Goal: Transaction & Acquisition: Book appointment/travel/reservation

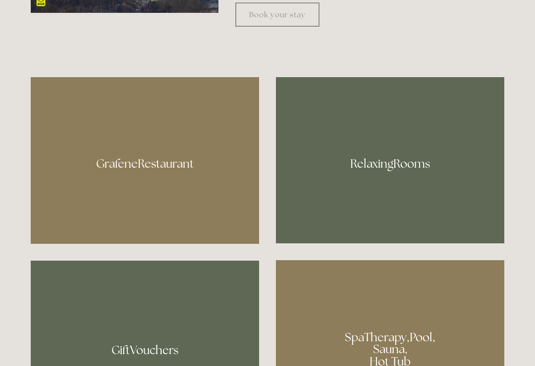
scroll to position [534, 0]
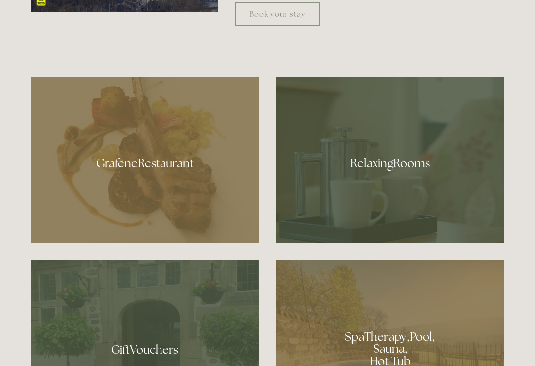
click at [385, 185] on div at bounding box center [390, 160] width 228 height 166
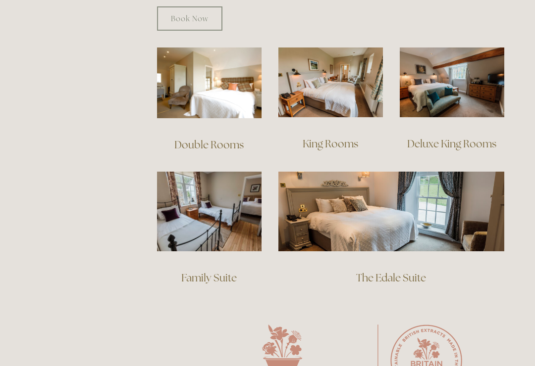
scroll to position [679, 0]
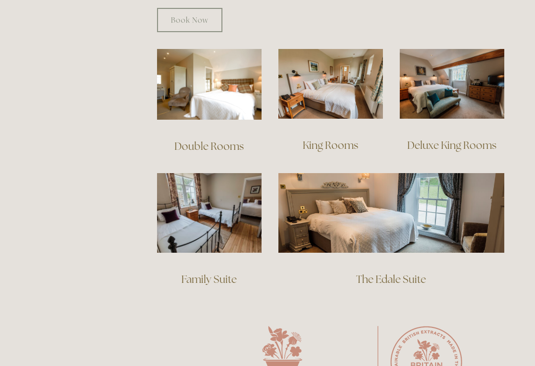
click at [208, 84] on img at bounding box center [209, 84] width 104 height 71
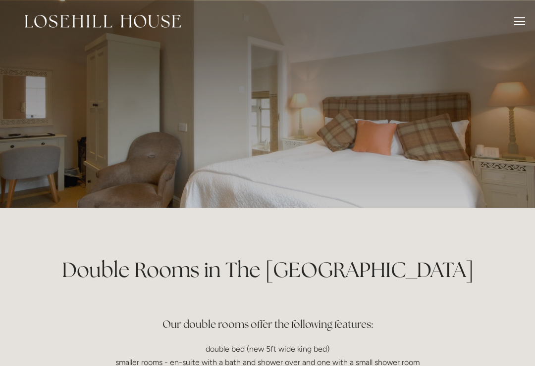
click at [361, 145] on div at bounding box center [267, 104] width 473 height 208
click at [312, 142] on div at bounding box center [267, 104] width 473 height 208
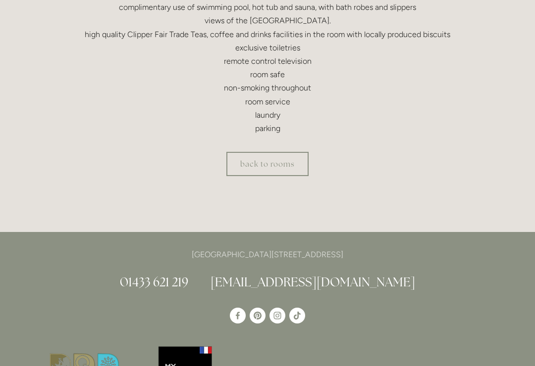
scroll to position [377, 0]
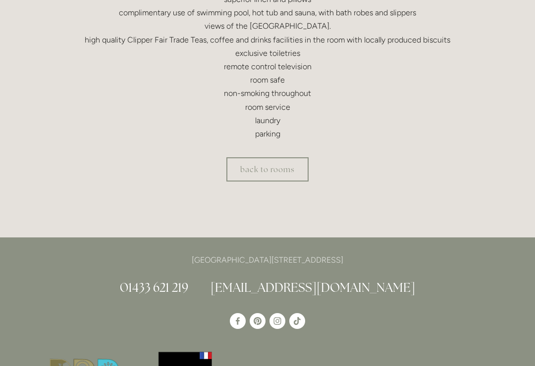
click at [264, 169] on link "back to rooms" at bounding box center [267, 169] width 82 height 24
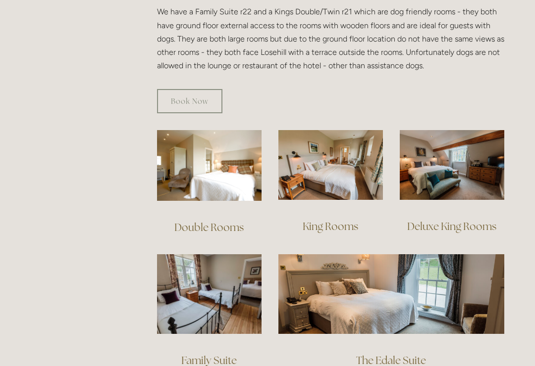
scroll to position [597, 0]
click at [449, 163] on img at bounding box center [451, 165] width 104 height 70
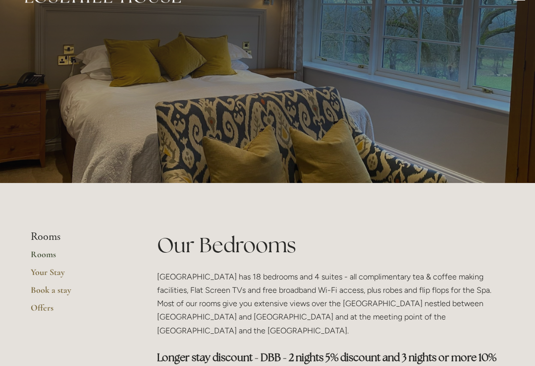
scroll to position [0, 0]
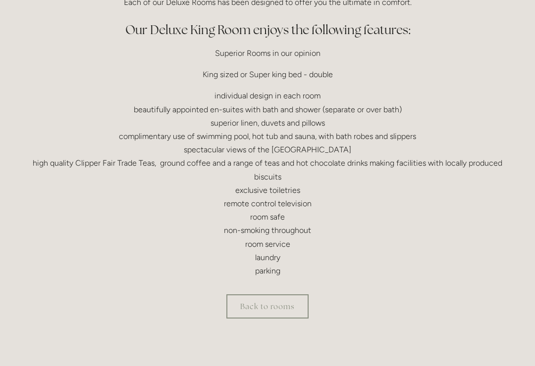
scroll to position [299, 0]
click at [265, 303] on link "Back to rooms" at bounding box center [267, 306] width 82 height 24
click at [261, 309] on link "Back to rooms" at bounding box center [267, 306] width 82 height 24
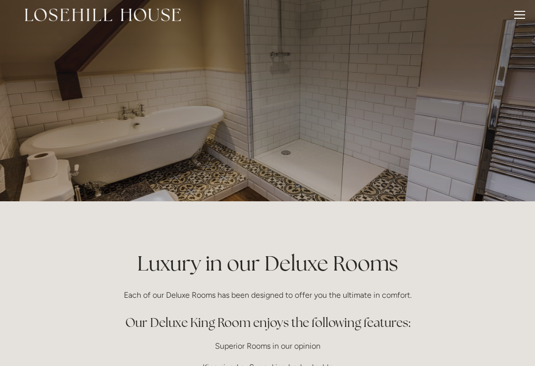
scroll to position [0, 0]
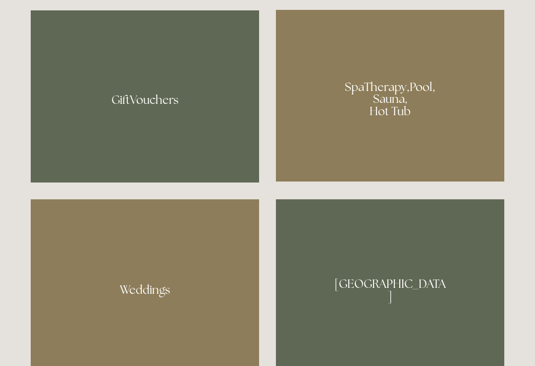
scroll to position [784, 0]
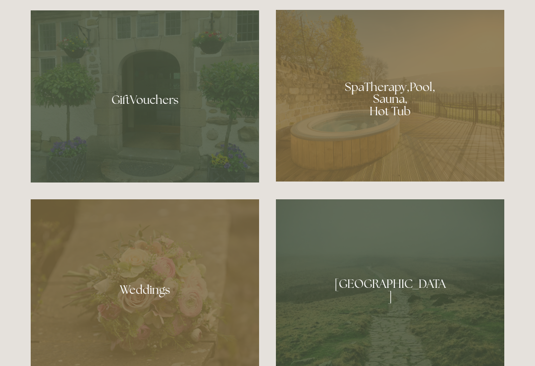
click at [385, 321] on div at bounding box center [390, 286] width 228 height 175
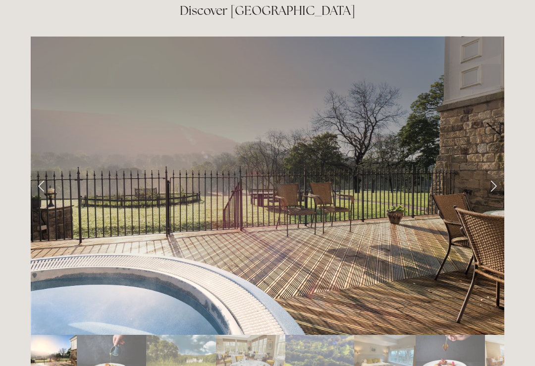
scroll to position [1624, 0]
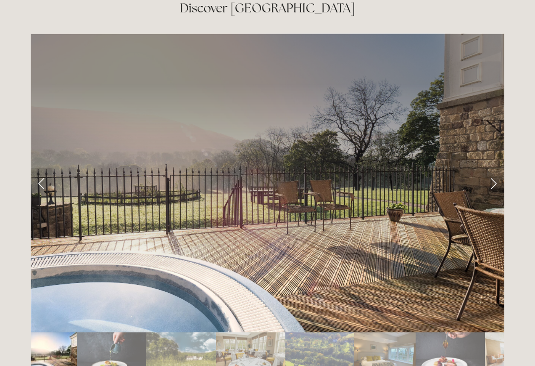
click at [498, 168] on link "Next Slide" at bounding box center [493, 183] width 22 height 30
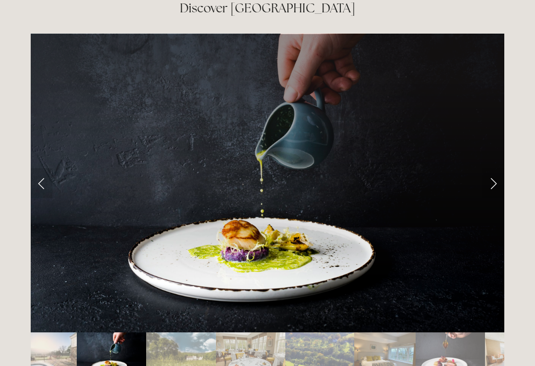
click at [489, 168] on link "Next Slide" at bounding box center [493, 183] width 22 height 30
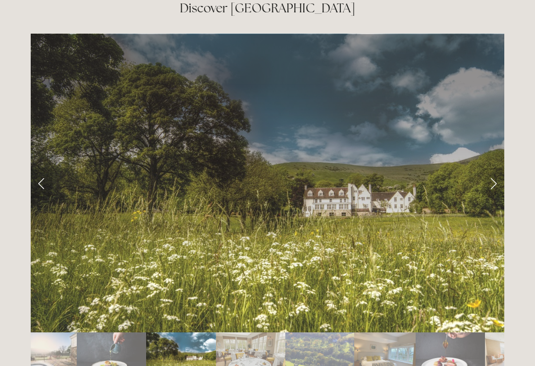
click at [490, 168] on link "Next Slide" at bounding box center [493, 183] width 22 height 30
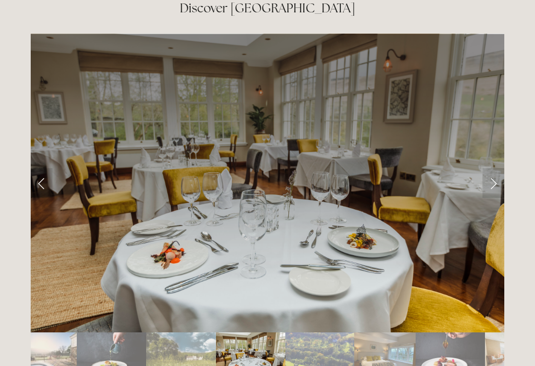
click at [488, 168] on link "Next Slide" at bounding box center [493, 183] width 22 height 30
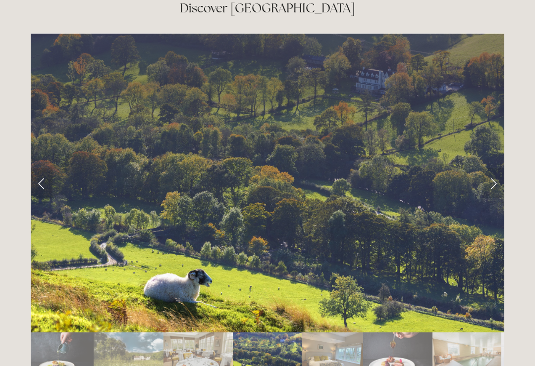
scroll to position [1625, 0]
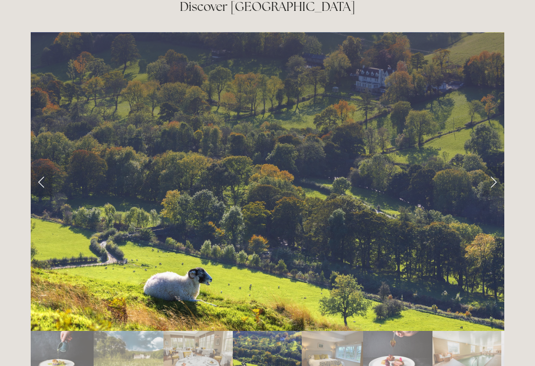
click at [48, 167] on link "Previous Slide" at bounding box center [42, 182] width 22 height 30
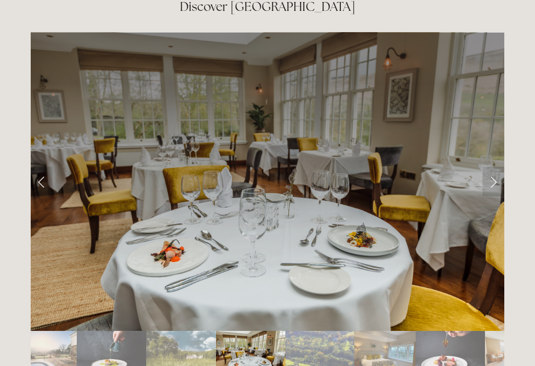
click at [37, 167] on link "Previous Slide" at bounding box center [42, 182] width 22 height 30
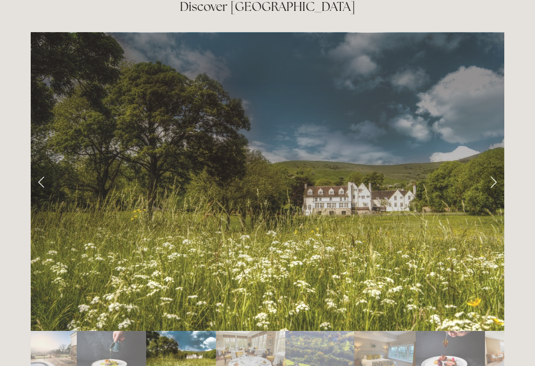
click at [486, 167] on link "Next Slide" at bounding box center [493, 182] width 22 height 30
click at [492, 167] on link "Next Slide" at bounding box center [493, 182] width 22 height 30
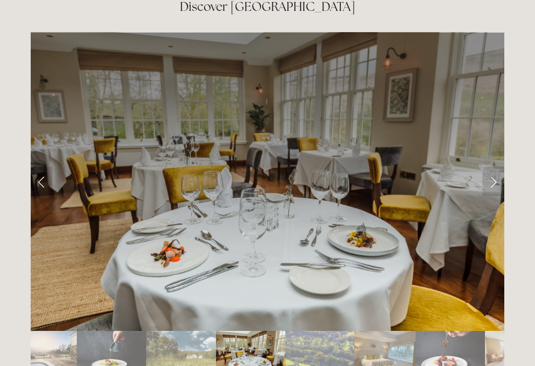
click at [490, 167] on link "Next Slide" at bounding box center [493, 182] width 22 height 30
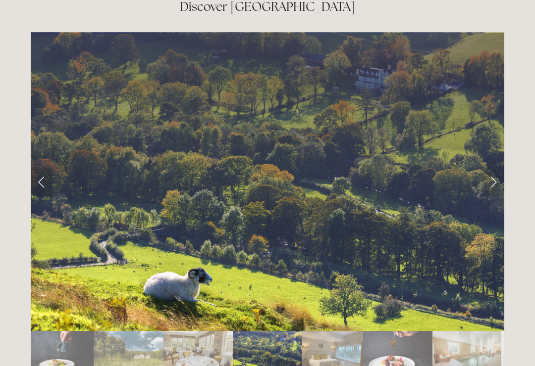
click at [486, 167] on link "Next Slide" at bounding box center [493, 182] width 22 height 30
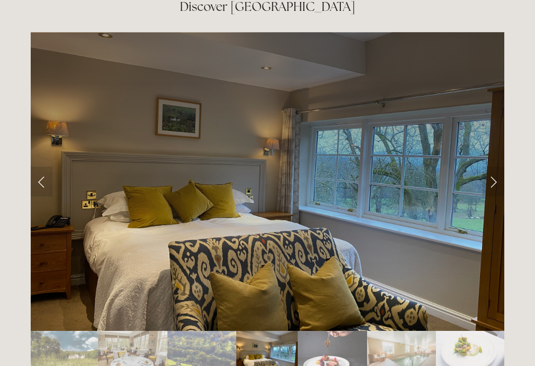
click at [496, 167] on link "Next Slide" at bounding box center [493, 182] width 22 height 30
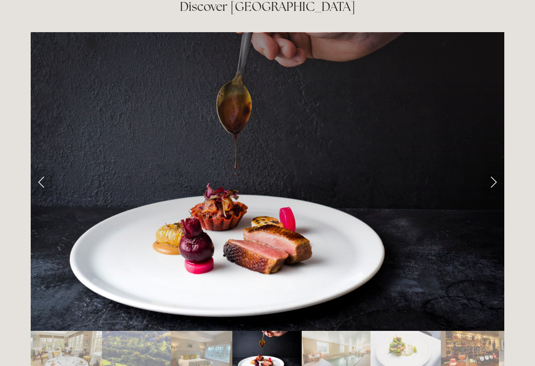
click at [487, 167] on link "Next Slide" at bounding box center [493, 182] width 22 height 30
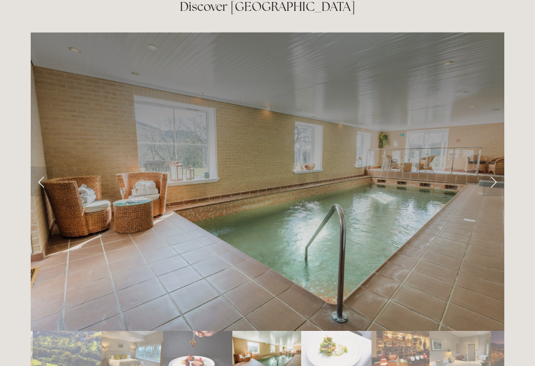
click at [307, 352] on div at bounding box center [267, 352] width 473 height 0
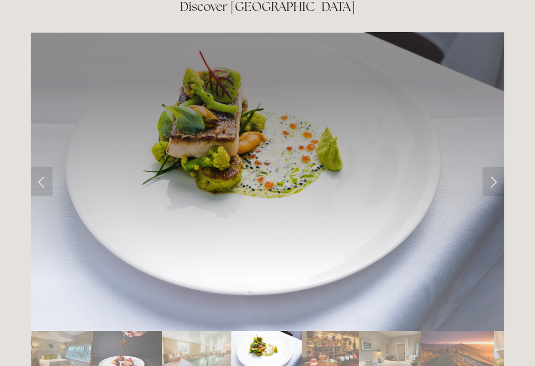
click at [40, 167] on link "Previous Slide" at bounding box center [42, 182] width 22 height 30
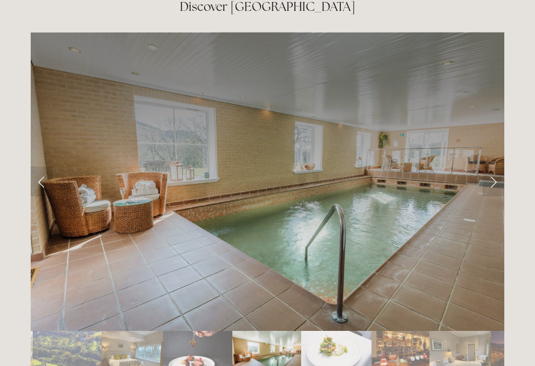
click at [499, 167] on link "Next Slide" at bounding box center [493, 182] width 22 height 30
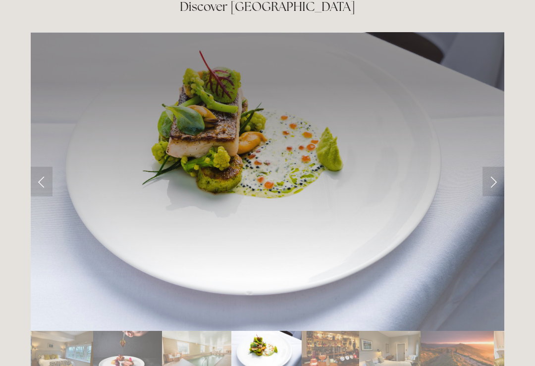
click at [489, 167] on link "Next Slide" at bounding box center [493, 182] width 22 height 30
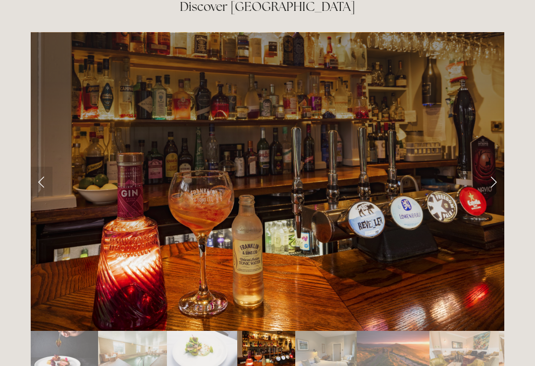
click at [493, 167] on link "Next Slide" at bounding box center [493, 182] width 22 height 30
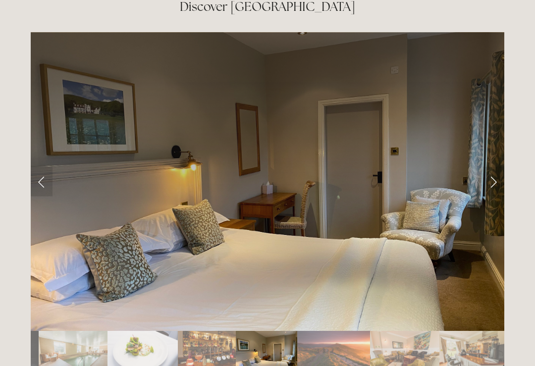
click at [491, 167] on link "Next Slide" at bounding box center [493, 182] width 22 height 30
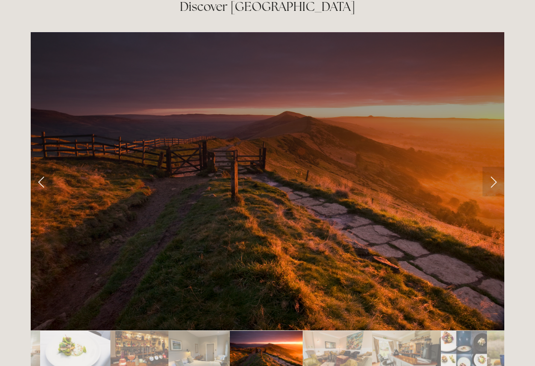
click at [494, 167] on link "Next Slide" at bounding box center [493, 182] width 22 height 30
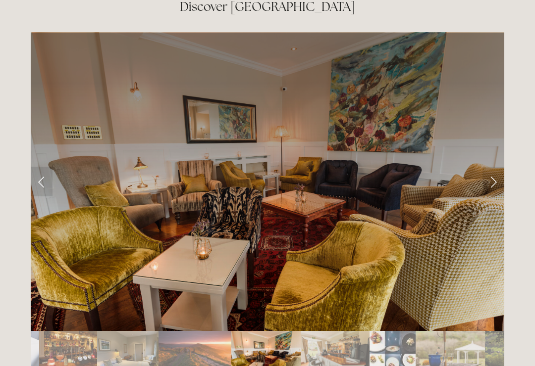
click at [496, 167] on link "Next Slide" at bounding box center [493, 182] width 22 height 30
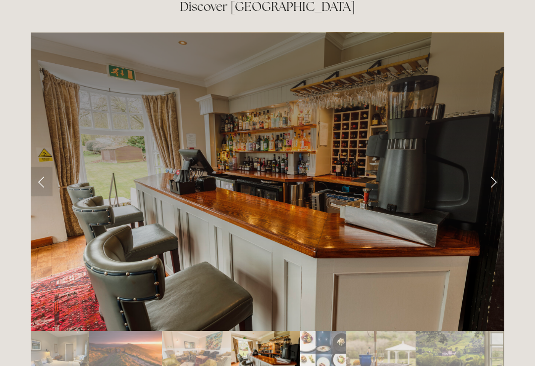
click at [493, 167] on link "Next Slide" at bounding box center [493, 182] width 22 height 30
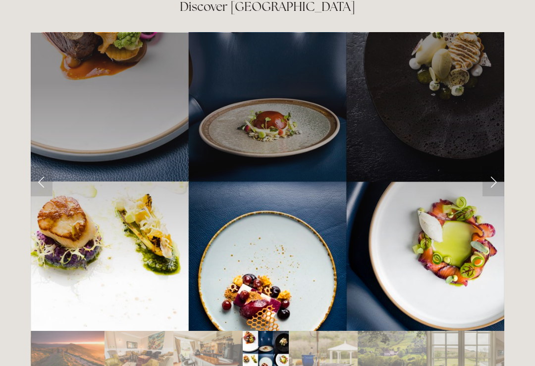
click at [487, 167] on link "Next Slide" at bounding box center [493, 182] width 22 height 30
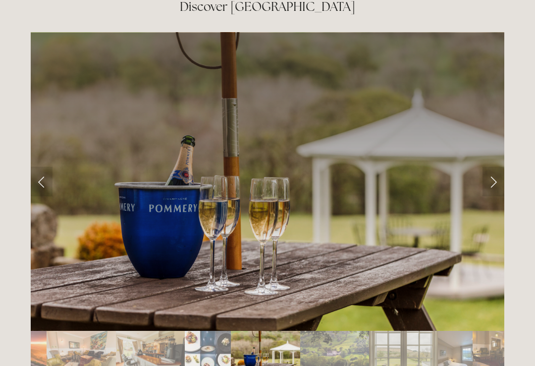
click at [493, 167] on link "Next Slide" at bounding box center [493, 182] width 22 height 30
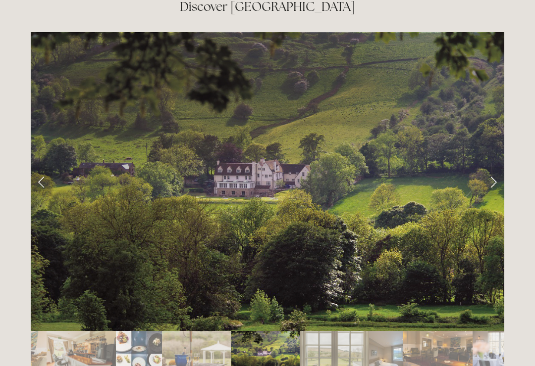
click at [43, 167] on link "Previous Slide" at bounding box center [42, 182] width 22 height 30
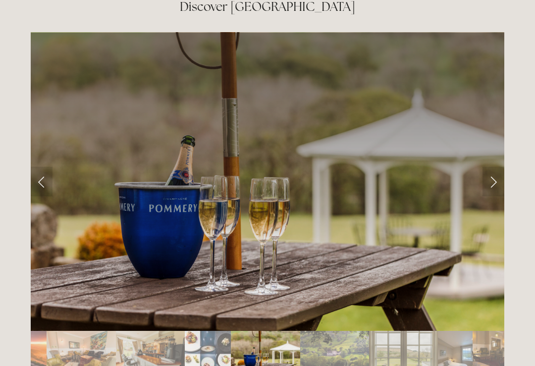
click at [483, 167] on link "Next Slide" at bounding box center [493, 182] width 22 height 30
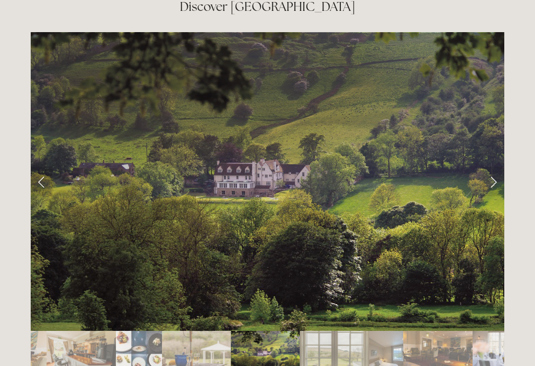
click at [490, 167] on link "Next Slide" at bounding box center [493, 182] width 22 height 30
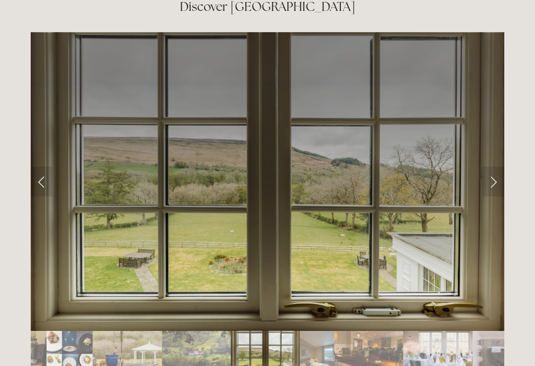
click at [41, 167] on link "Previous Slide" at bounding box center [42, 182] width 22 height 30
click at [42, 167] on link "Previous Slide" at bounding box center [42, 182] width 22 height 30
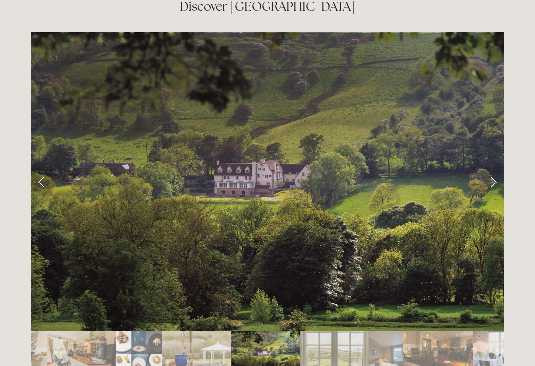
click at [492, 167] on link "Next Slide" at bounding box center [493, 182] width 22 height 30
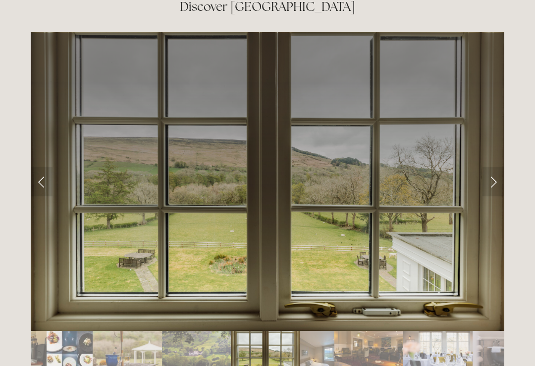
click at [492, 167] on link "Next Slide" at bounding box center [493, 182] width 22 height 30
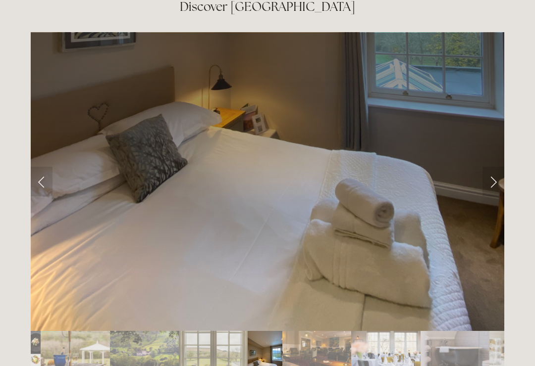
click at [495, 167] on link "Next Slide" at bounding box center [493, 182] width 22 height 30
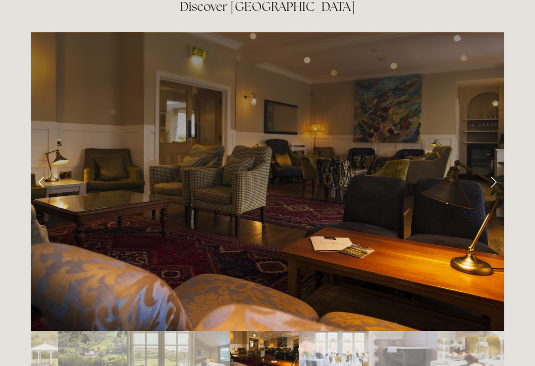
click at [494, 167] on link "Next Slide" at bounding box center [493, 182] width 22 height 30
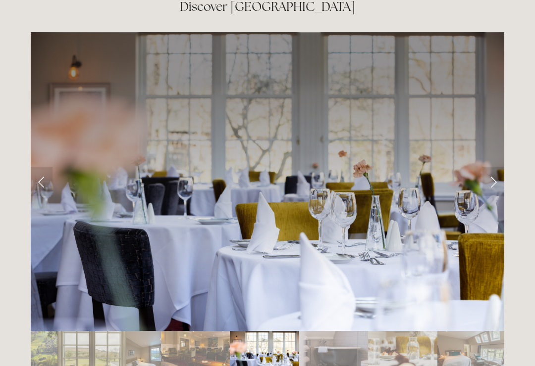
click at [493, 167] on link "Next Slide" at bounding box center [493, 182] width 22 height 30
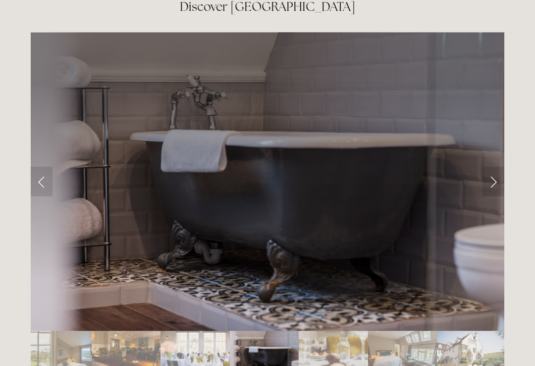
click at [493, 167] on link "Next Slide" at bounding box center [493, 182] width 22 height 30
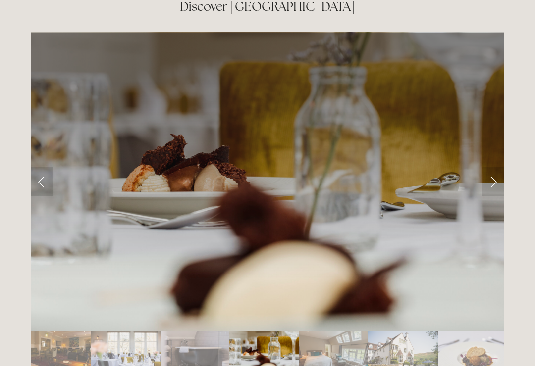
click at [493, 167] on link "Next Slide" at bounding box center [493, 182] width 22 height 30
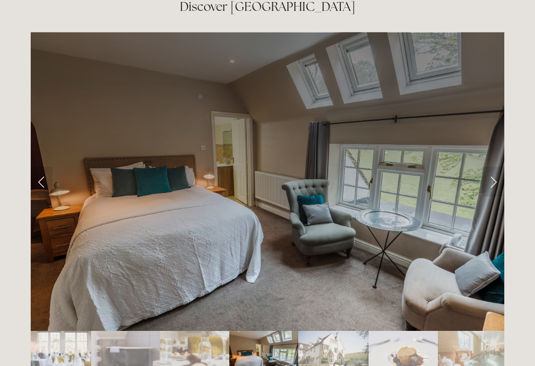
click at [499, 167] on link "Next Slide" at bounding box center [493, 182] width 22 height 30
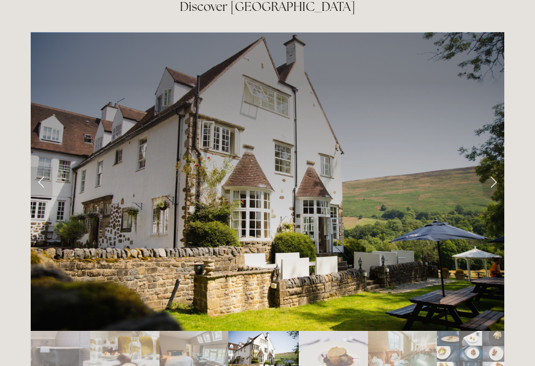
click at [489, 167] on link "Next Slide" at bounding box center [493, 182] width 22 height 30
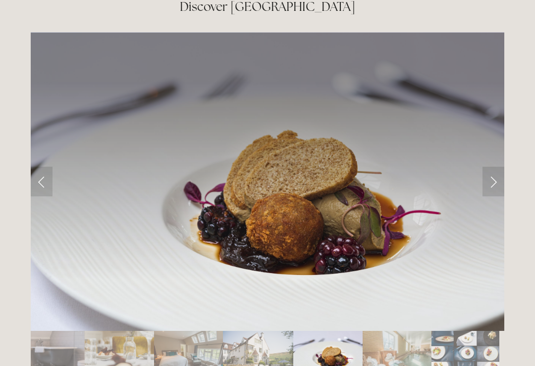
click at [488, 167] on link "Next Slide" at bounding box center [493, 182] width 22 height 30
click at [484, 167] on link "Next Slide" at bounding box center [493, 182] width 22 height 30
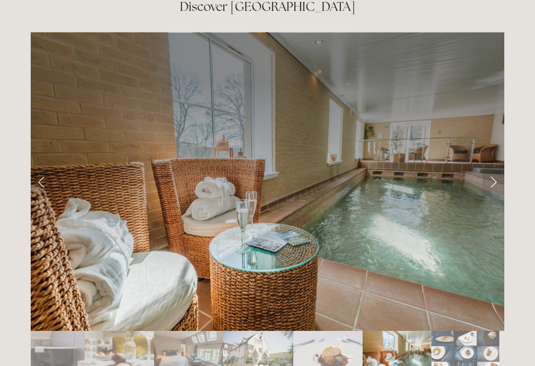
click at [54, 352] on div at bounding box center [267, 352] width 473 height 0
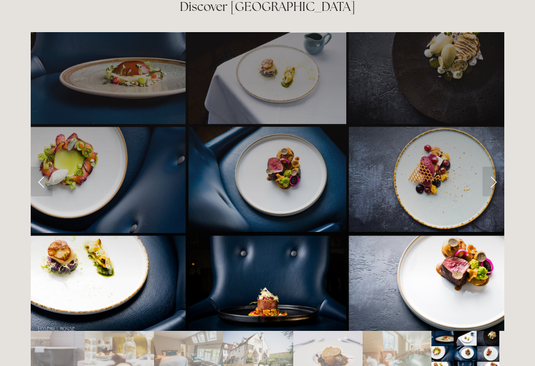
click at [488, 167] on link "Next Slide" at bounding box center [493, 182] width 22 height 30
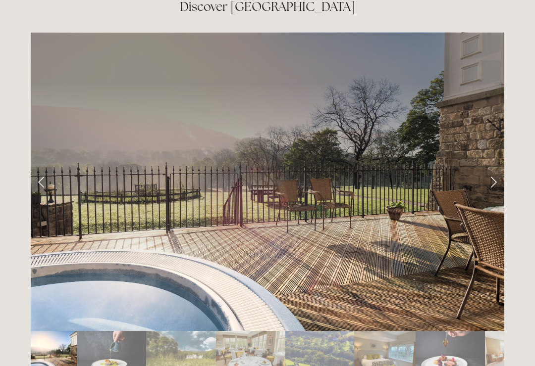
click at [495, 167] on link "Next Slide" at bounding box center [493, 182] width 22 height 30
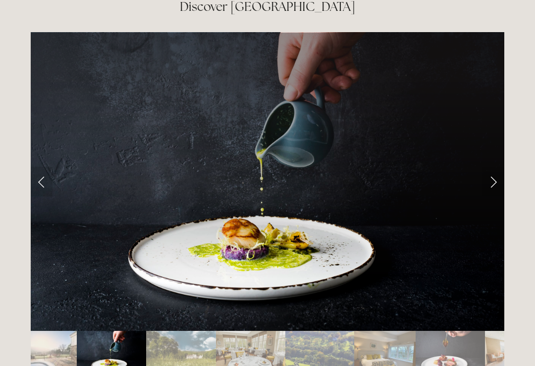
click at [488, 167] on link "Next Slide" at bounding box center [493, 182] width 22 height 30
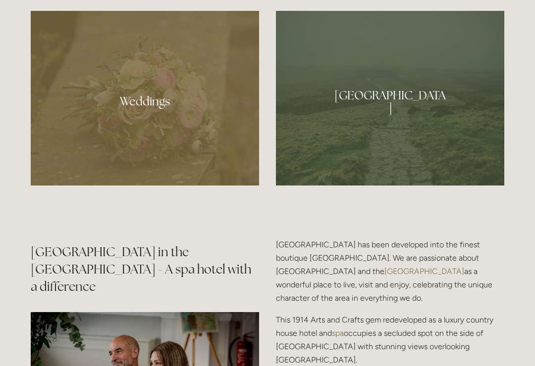
scroll to position [973, 0]
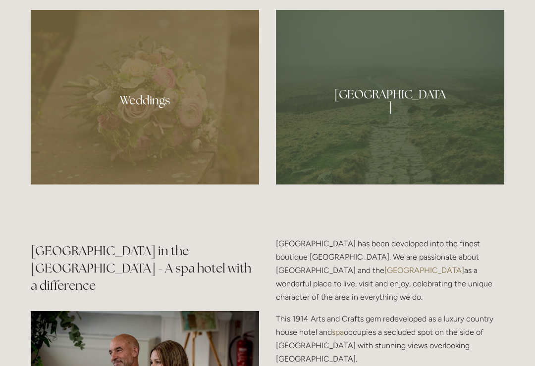
click at [146, 121] on div at bounding box center [145, 97] width 228 height 175
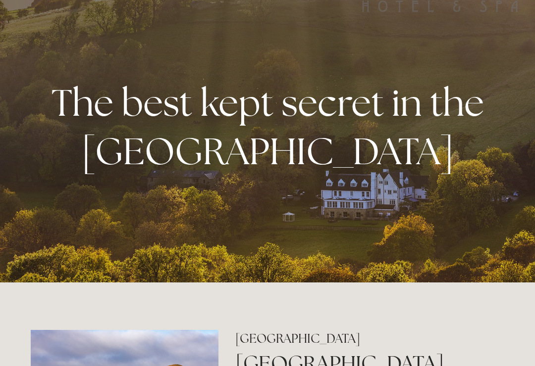
scroll to position [0, 0]
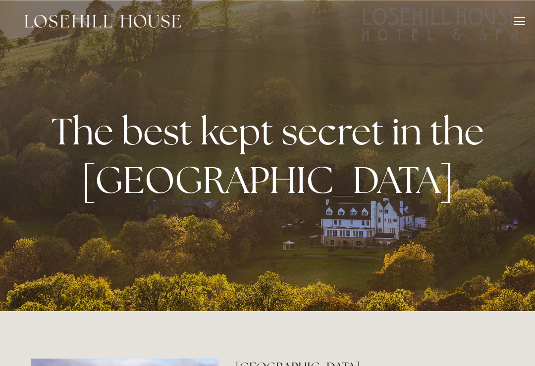
click at [520, 20] on div at bounding box center [519, 22] width 11 height 11
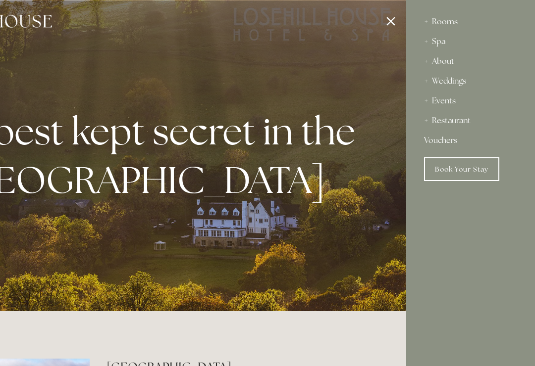
click at [391, 11] on div at bounding box center [138, 183] width 535 height 366
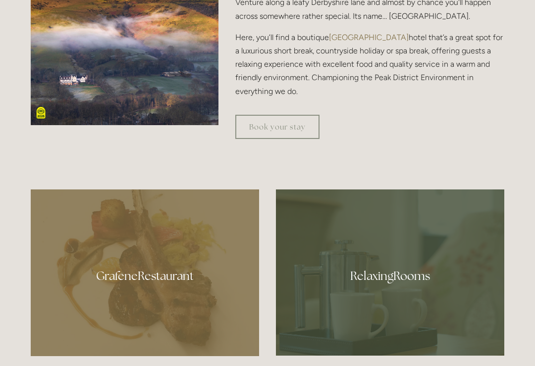
scroll to position [422, 0]
click at [268, 134] on link "Book your stay" at bounding box center [277, 126] width 84 height 24
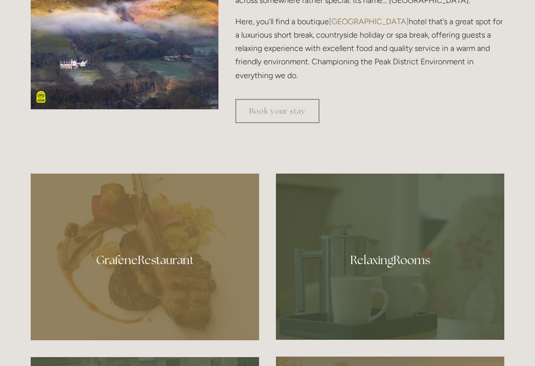
click at [286, 116] on link "Book your stay" at bounding box center [277, 111] width 84 height 24
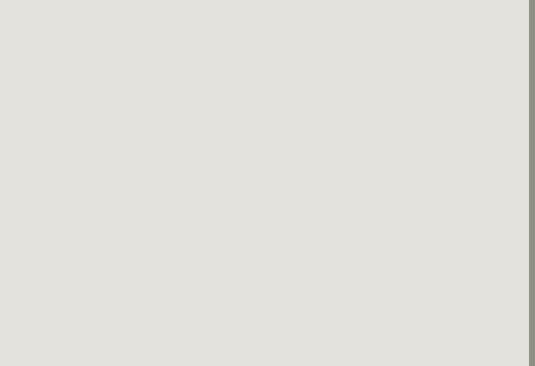
scroll to position [65, 6]
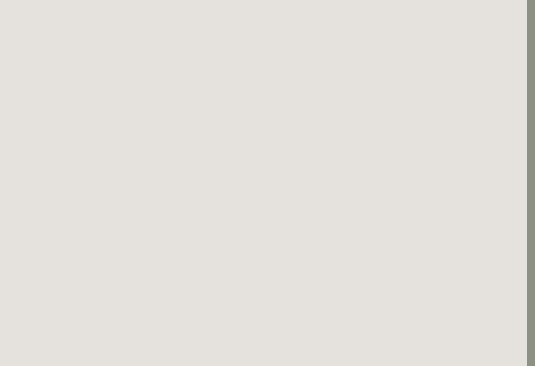
scroll to position [329, 8]
